Goal: Find specific page/section: Find specific page/section

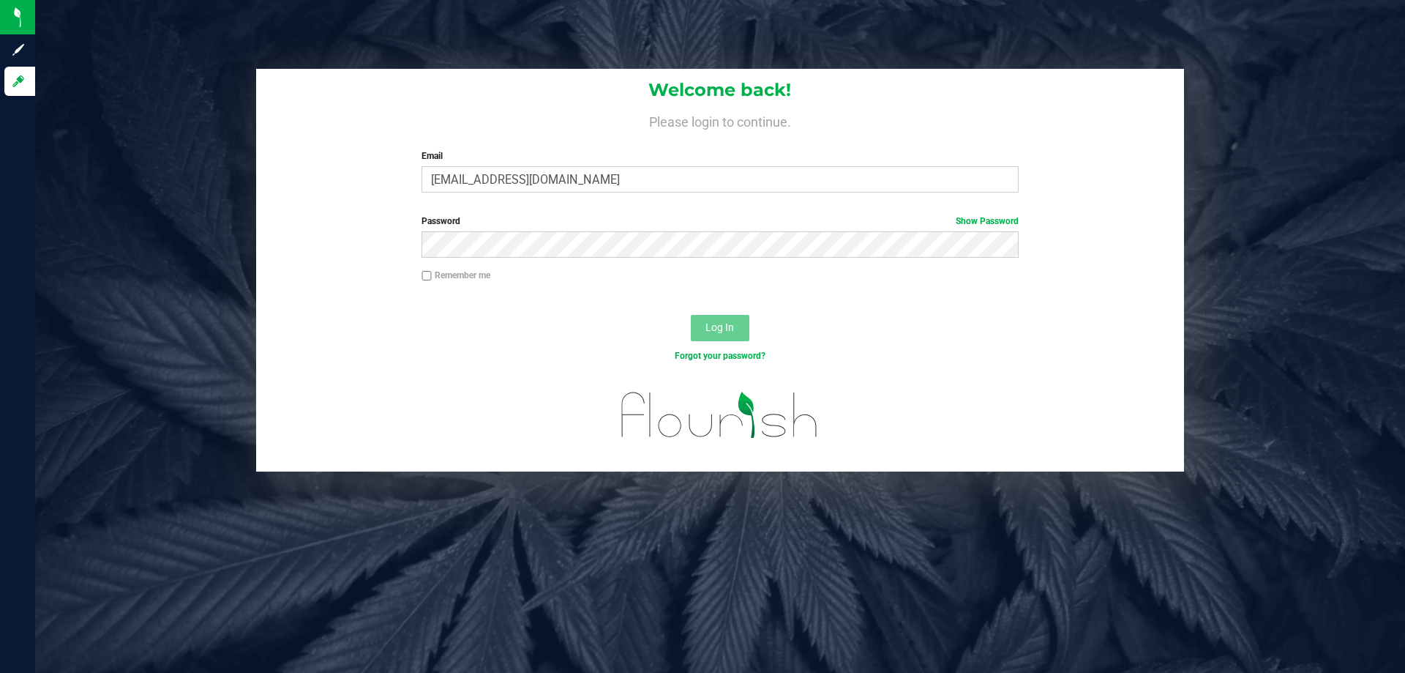
type input "[EMAIL_ADDRESS][DOMAIN_NAME]"
click at [691, 315] on button "Log In" at bounding box center [720, 328] width 59 height 26
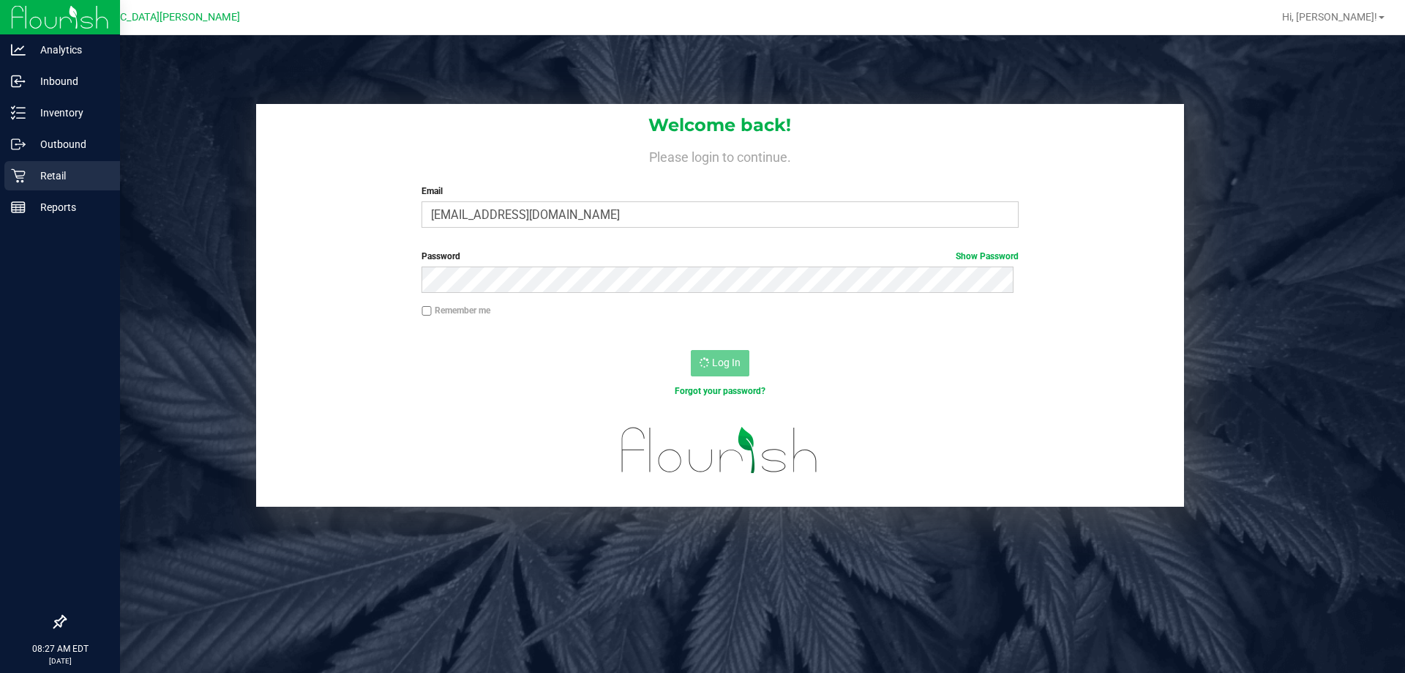
click at [34, 178] on p "Retail" at bounding box center [70, 176] width 88 height 18
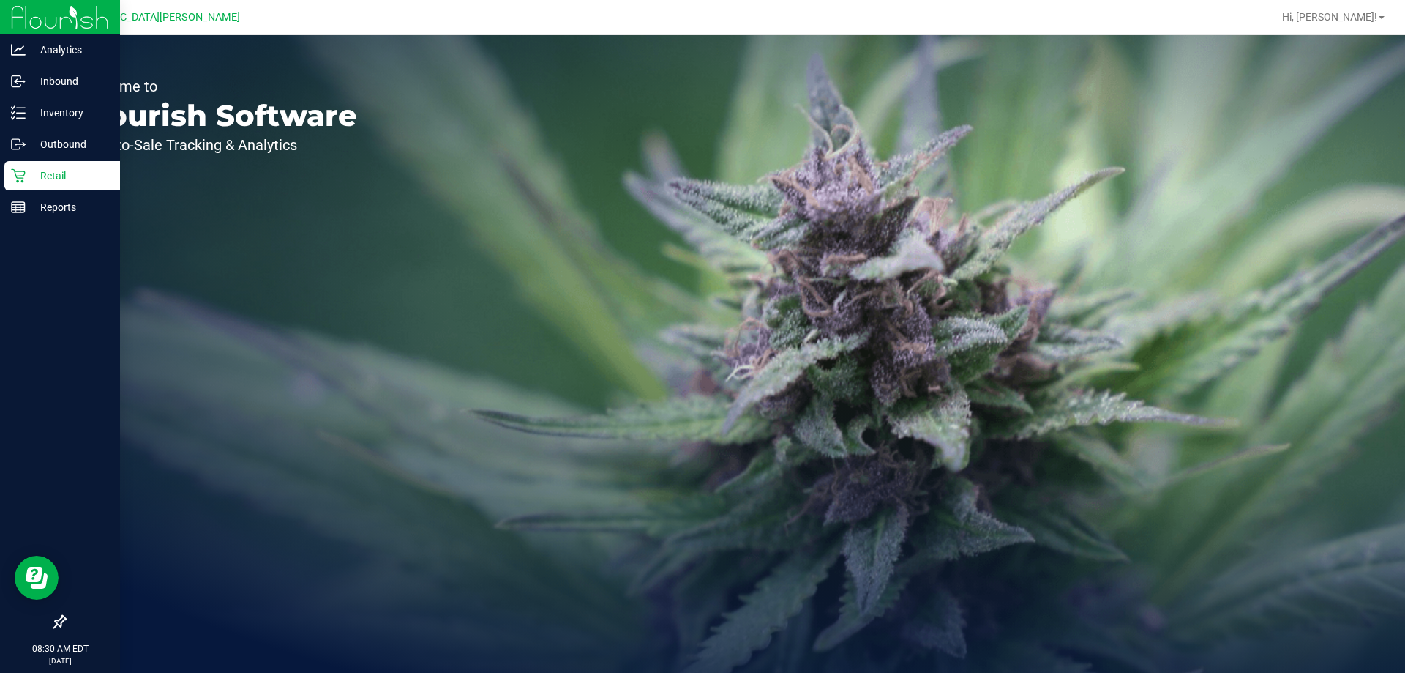
click at [7, 179] on div "Retail" at bounding box center [62, 175] width 116 height 29
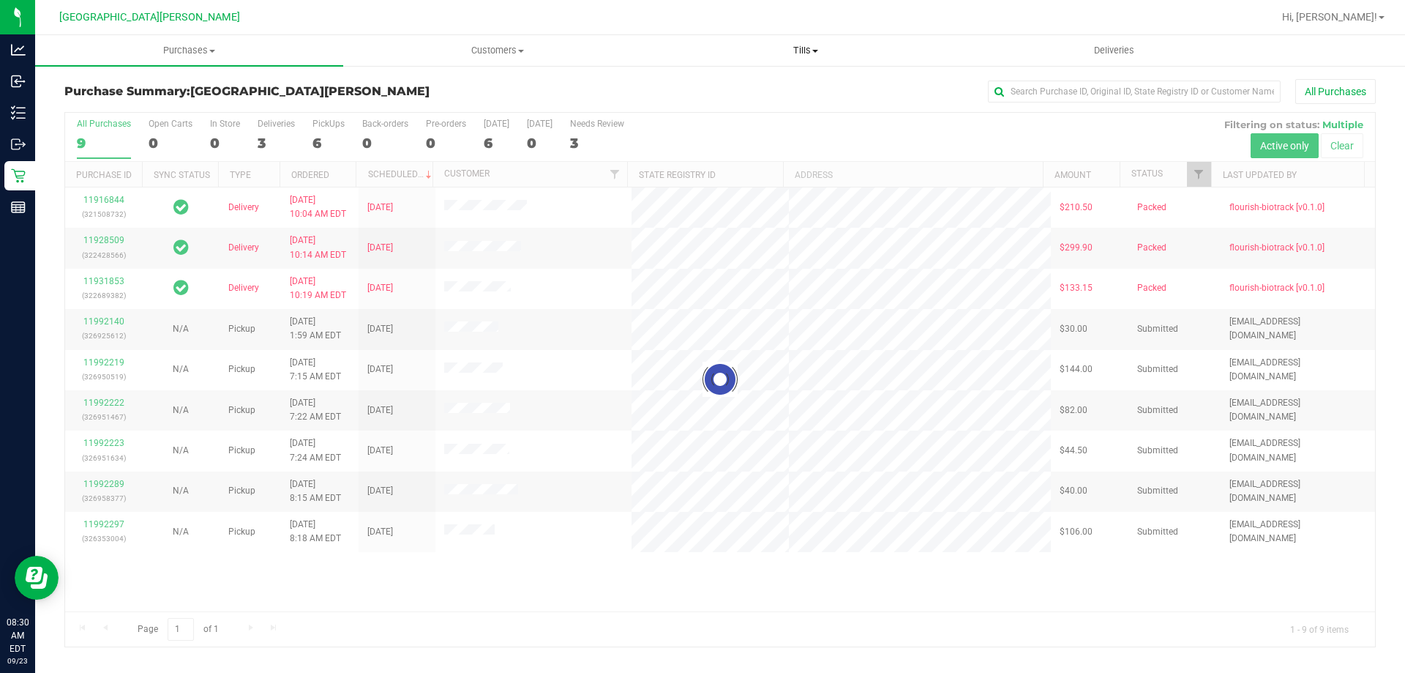
click at [799, 43] on uib-tab-heading "Tills Manage tills Reconcile e-payments" at bounding box center [805, 50] width 307 height 29
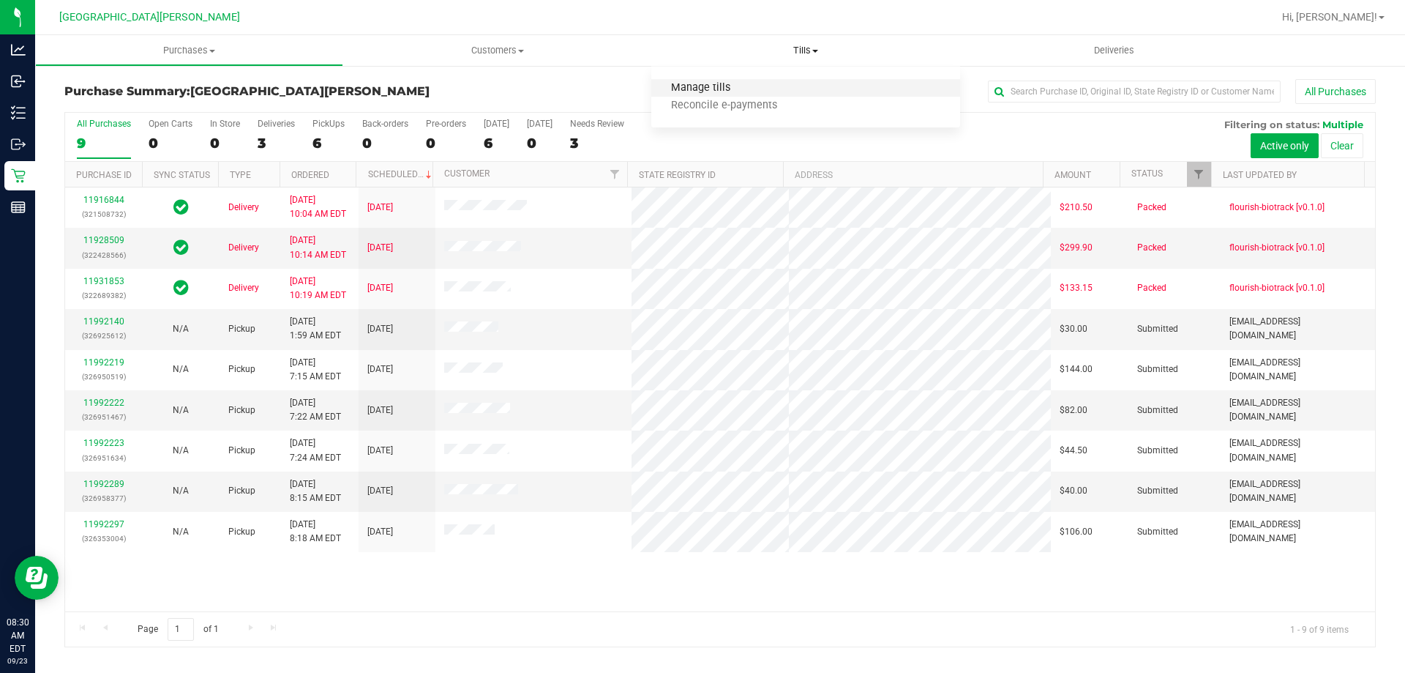
click at [712, 88] on span "Manage tills" at bounding box center [700, 88] width 99 height 12
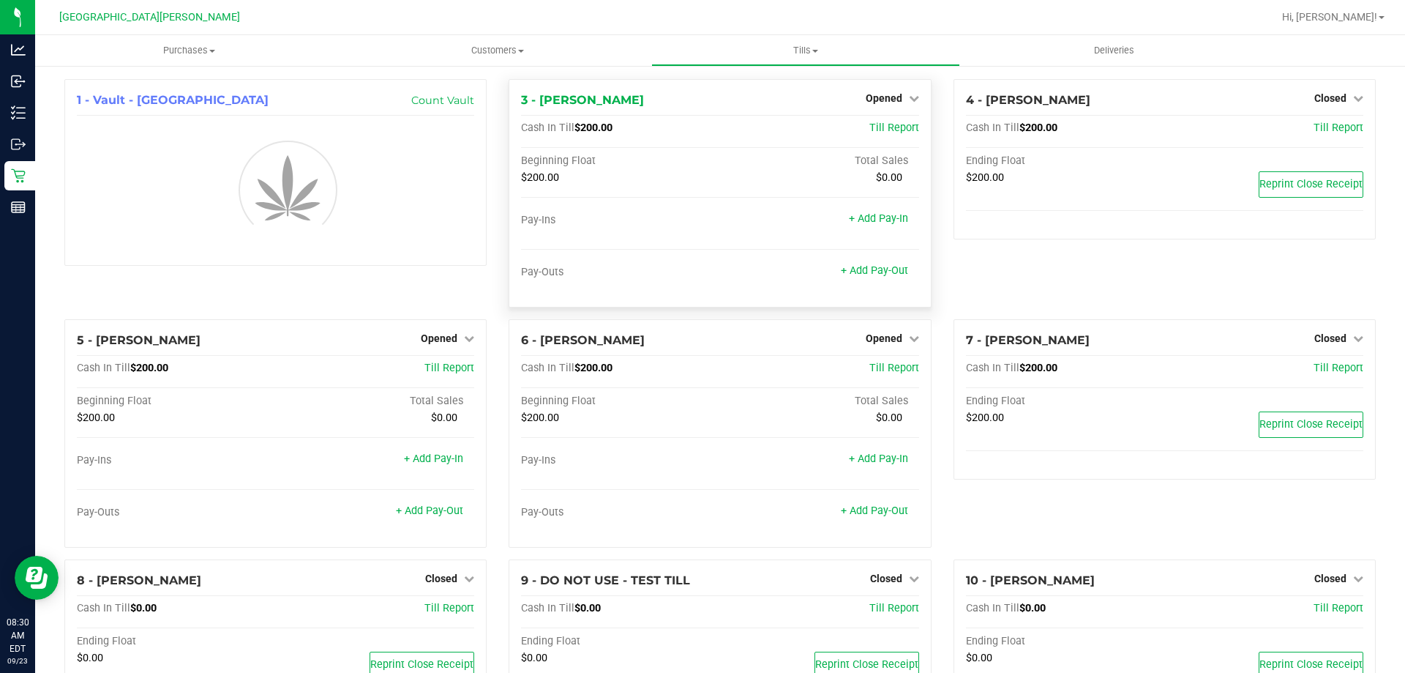
click at [882, 100] on span "Opened" at bounding box center [884, 98] width 37 height 12
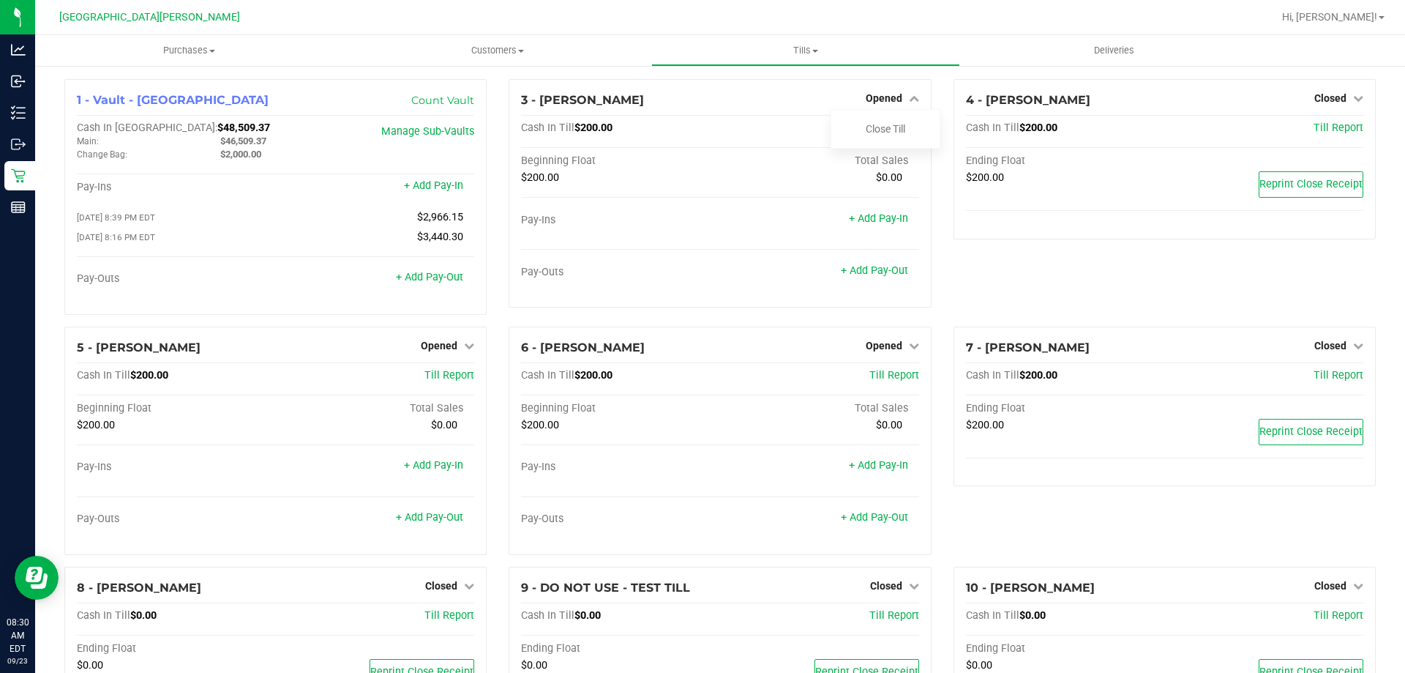
click at [886, 10] on div at bounding box center [767, 17] width 1011 height 29
click at [671, 13] on div at bounding box center [767, 17] width 1011 height 29
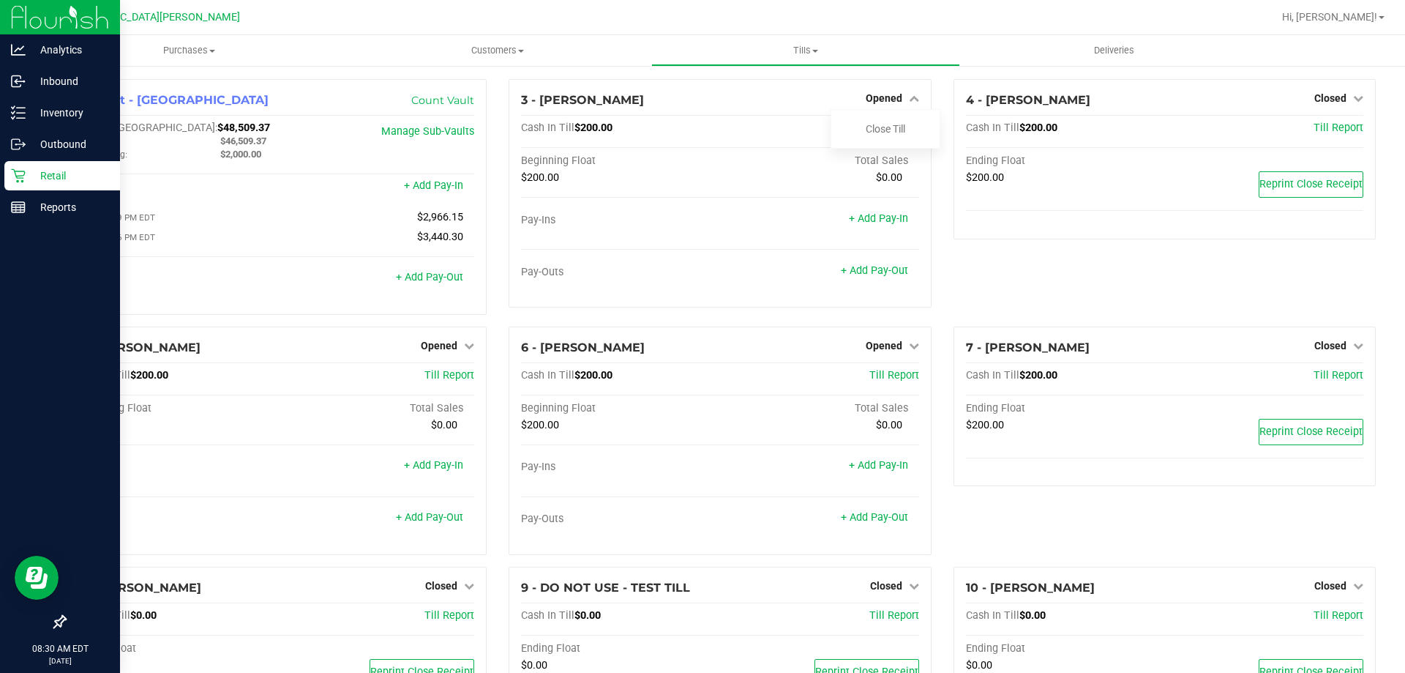
click at [52, 164] on div "Retail" at bounding box center [62, 175] width 116 height 29
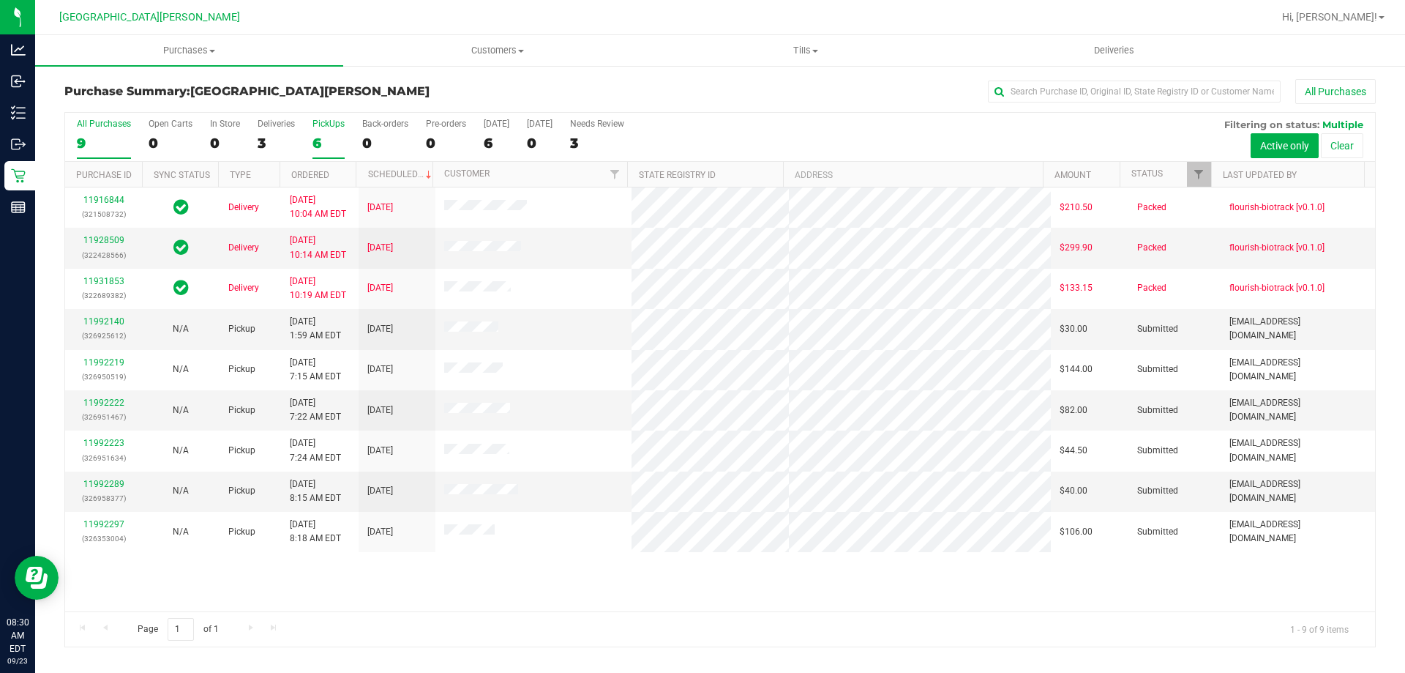
click at [318, 135] on div "6" at bounding box center [329, 143] width 32 height 17
click at [0, 0] on input "PickUps 6" at bounding box center [0, 0] width 0 height 0
